Goal: Task Accomplishment & Management: Use online tool/utility

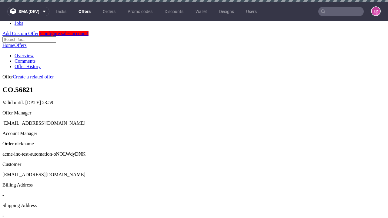
scroll to position [2, 0]
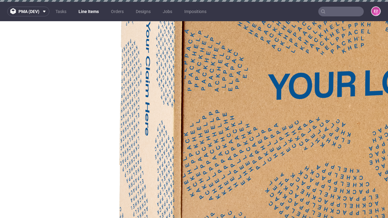
select select "accepted"
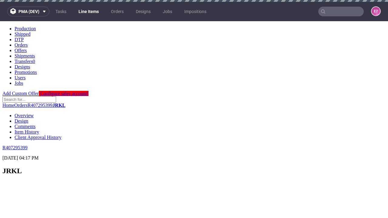
scroll to position [881, 0]
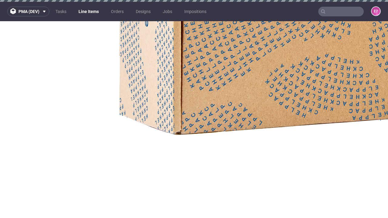
select select "received"
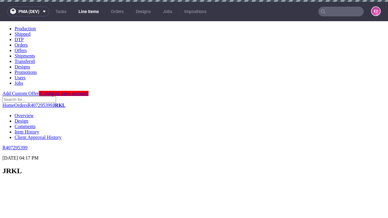
scroll to position [1057, 0]
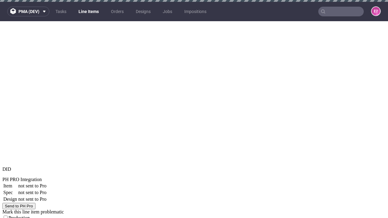
select select "accepted_dtp_issue_reprint"
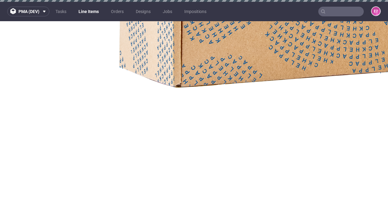
scroll to position [1080, 0]
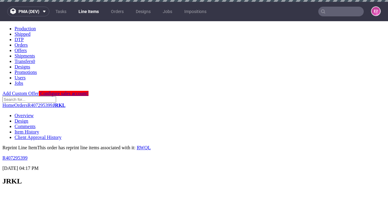
scroll to position [0, 0]
